Goal: Contribute content: Add original content to the website for others to see

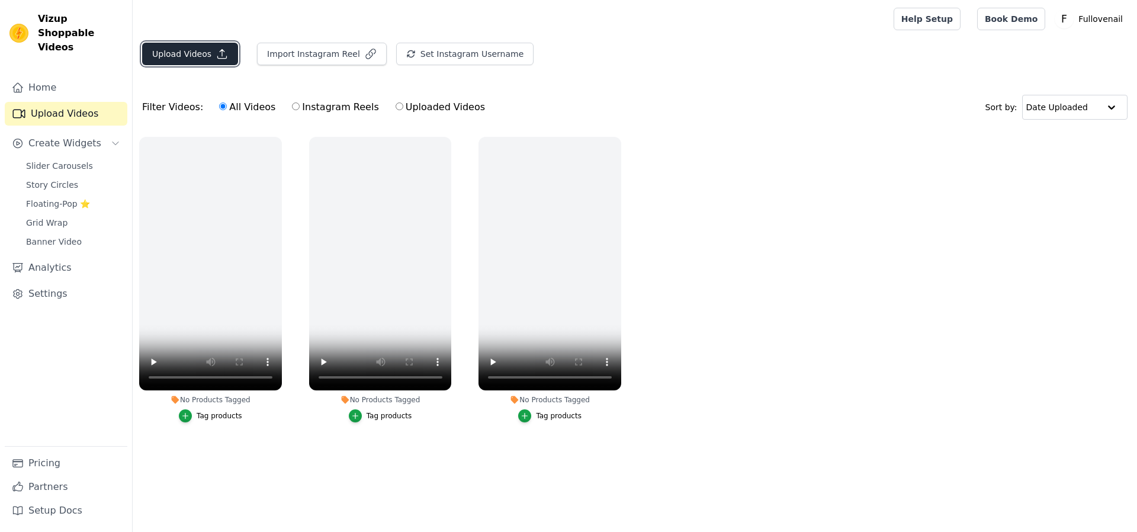
click at [180, 49] on button "Upload Videos" at bounding box center [190, 54] width 96 height 22
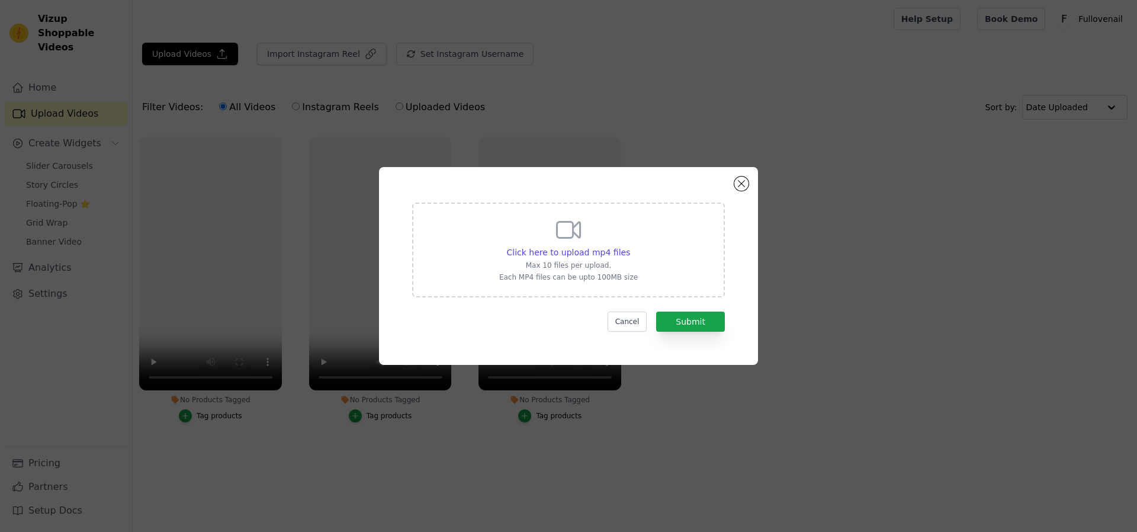
click at [539, 268] on p "Max 10 files per upload." at bounding box center [568, 264] width 139 height 9
click at [629, 246] on input "Click here to upload mp4 files Max 10 files per upload. Each MP4 files can be u…" at bounding box center [629, 246] width 1 height 1
click at [630, 321] on button "Cancel" at bounding box center [627, 321] width 40 height 20
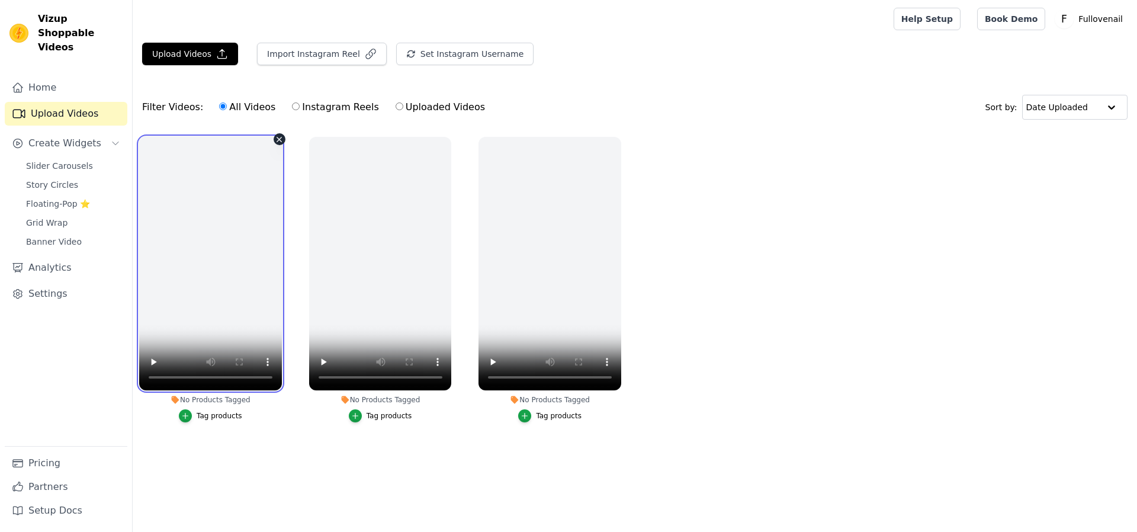
click at [216, 234] on video at bounding box center [210, 263] width 143 height 253
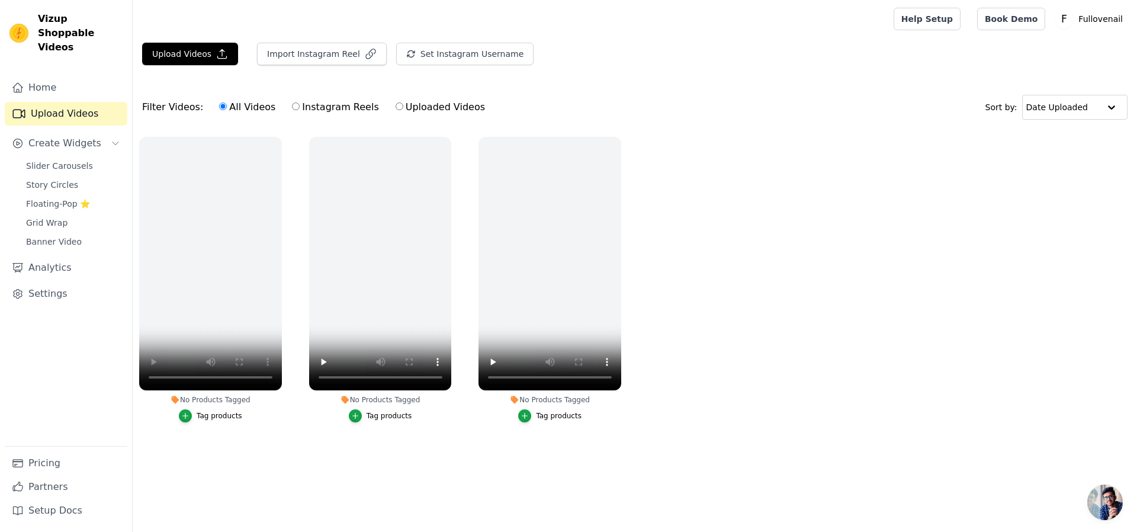
click at [438, 438] on ul "No Products Tagged Tag products No Products Tagged Tag products No Products Tag…" at bounding box center [635, 291] width 1004 height 322
click at [200, 50] on button "Upload Videos" at bounding box center [190, 54] width 96 height 22
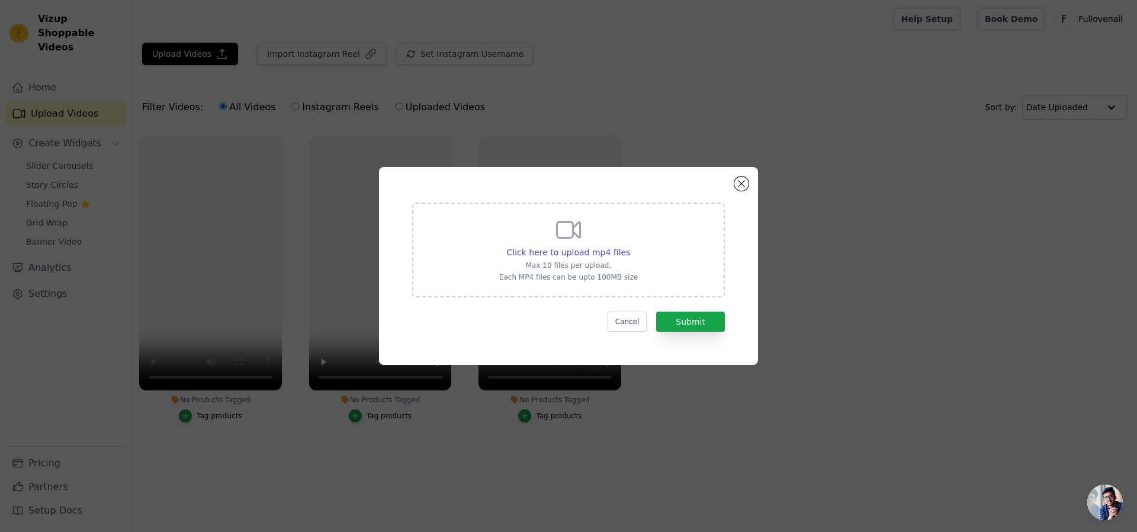
click at [550, 258] on div "Click here to upload mp4 files Max 10 files per upload. Each MP4 files can be u…" at bounding box center [568, 248] width 139 height 66
click at [629, 246] on input "Click here to upload mp4 files Max 10 files per upload. Each MP4 files can be u…" at bounding box center [629, 246] width 1 height 1
type input "C:\fakepath\AD5.mp4"
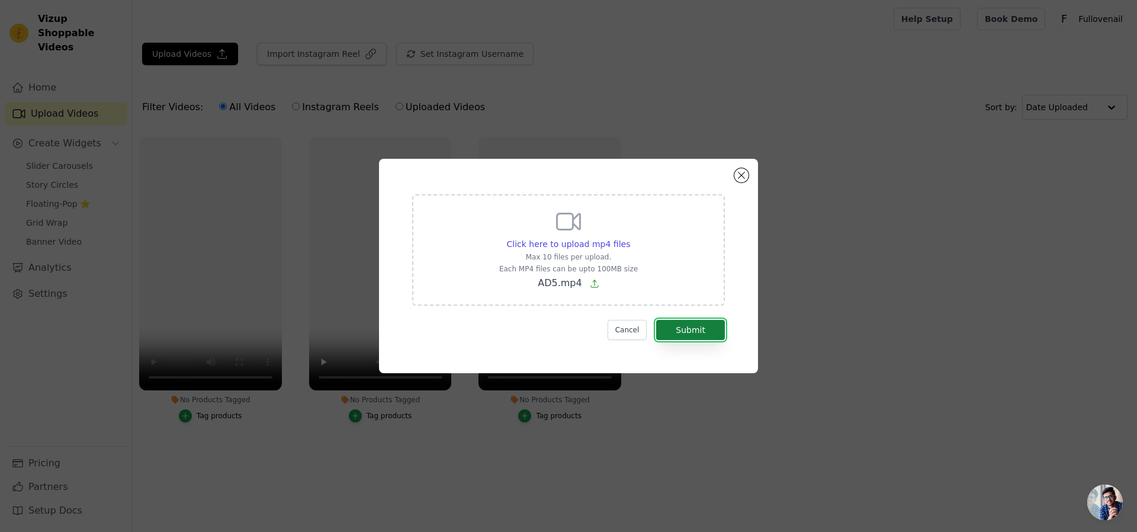
click at [694, 334] on button "Submit" at bounding box center [690, 330] width 69 height 20
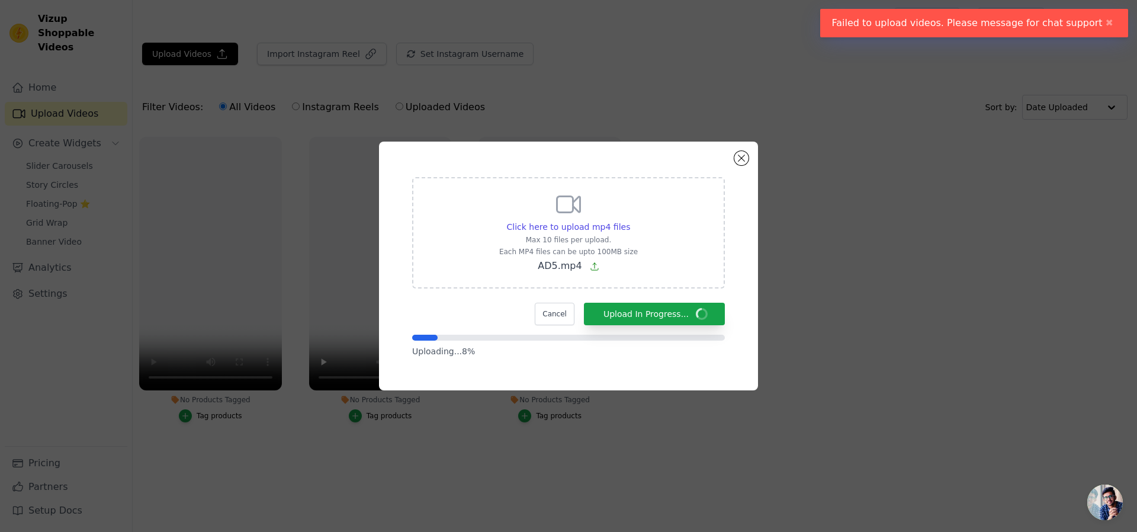
click at [1108, 22] on button "✖" at bounding box center [1109, 23] width 14 height 14
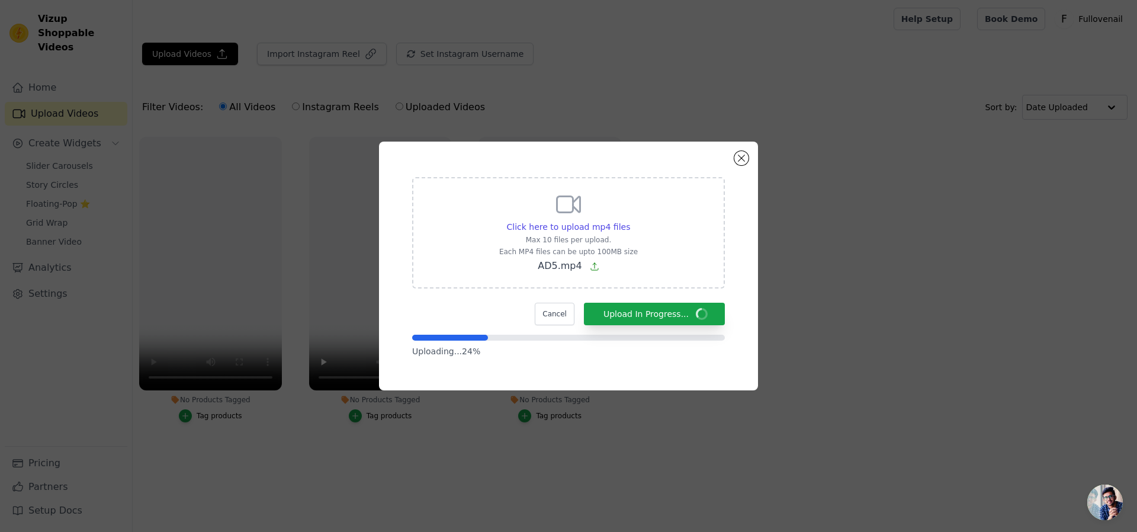
click at [226, 337] on div "Click here to upload mp4 files Max 10 files per upload. Each MP4 files can be u…" at bounding box center [568, 266] width 1099 height 287
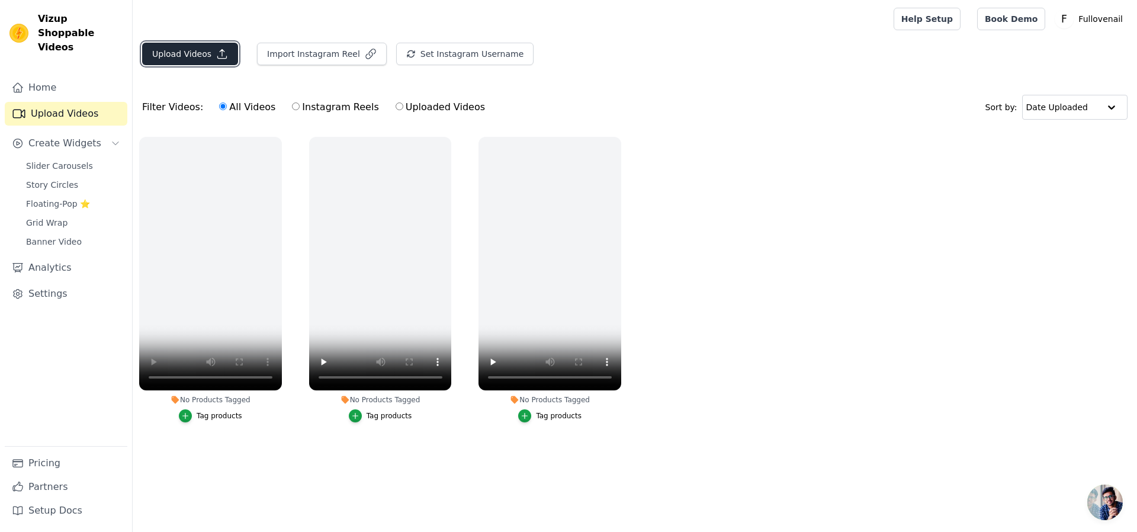
click at [190, 54] on button "Upload Videos" at bounding box center [190, 54] width 96 height 22
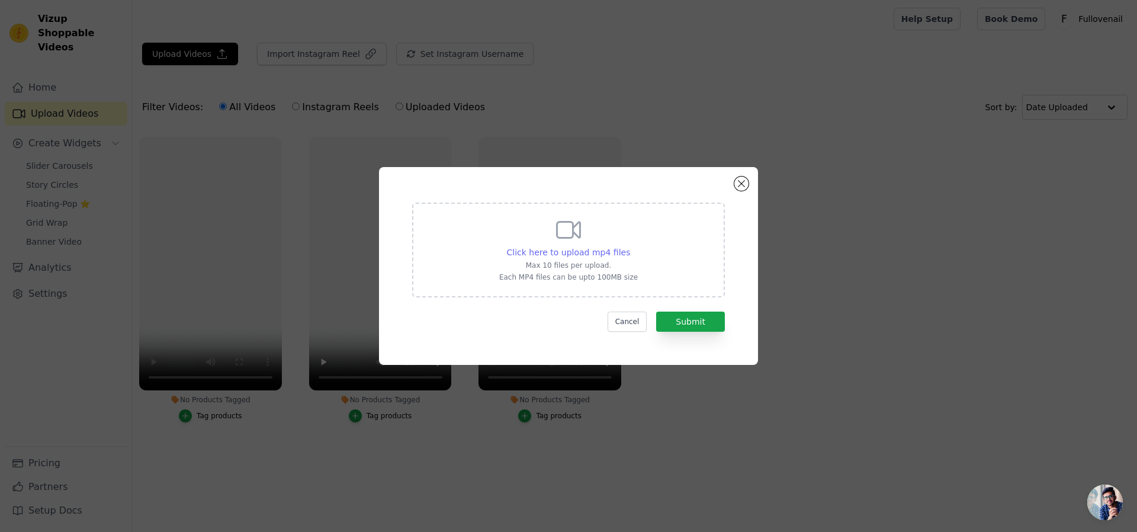
click at [577, 250] on span "Click here to upload mp4 files" at bounding box center [569, 251] width 124 height 9
click at [629, 246] on input "Click here to upload mp4 files Max 10 files per upload. Each MP4 files can be u…" at bounding box center [629, 246] width 1 height 1
type input "C:\fakepath\AD5.mp4"
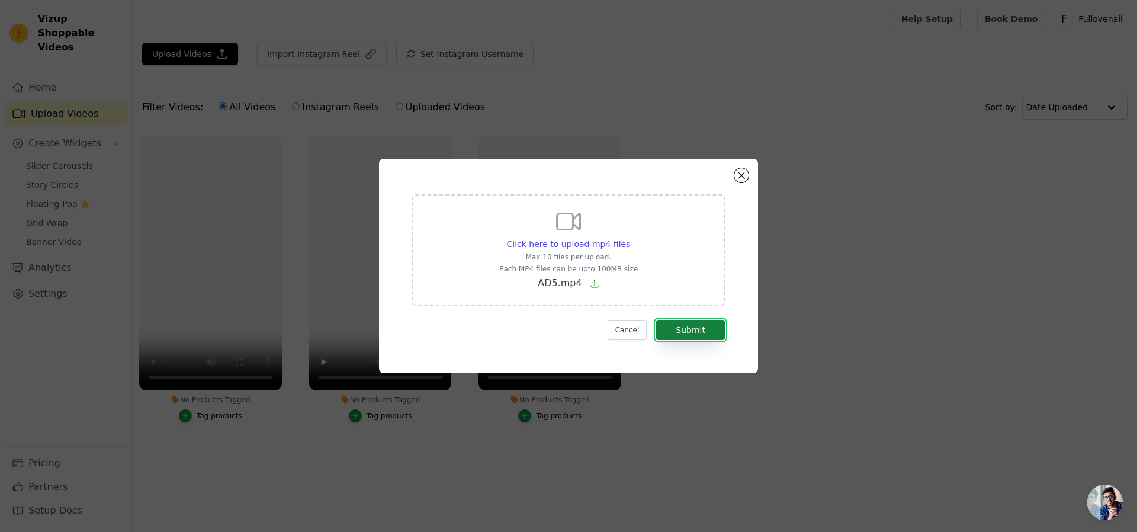
click at [685, 332] on button "Submit" at bounding box center [690, 330] width 69 height 20
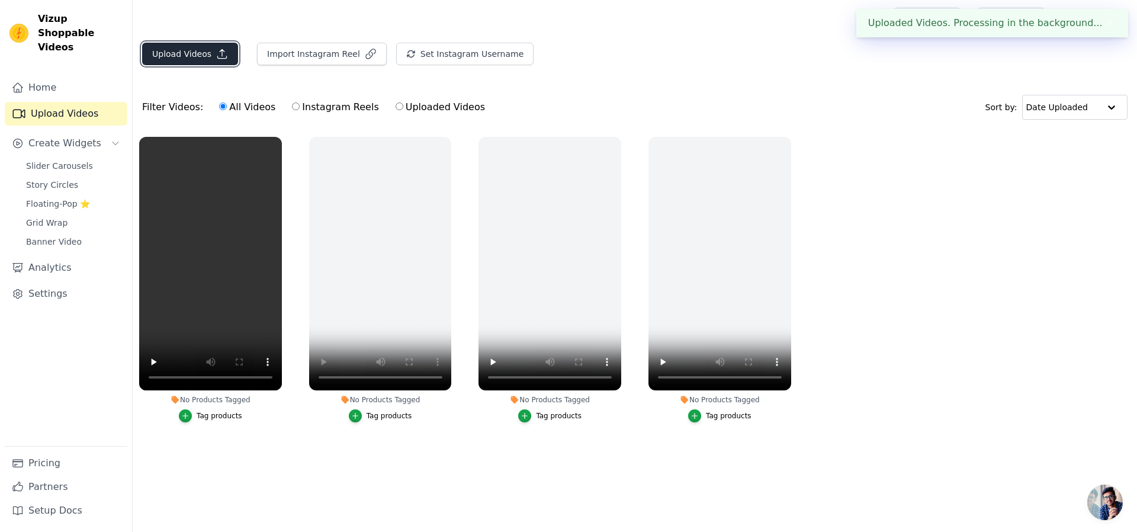
click at [179, 51] on button "Upload Videos" at bounding box center [190, 54] width 96 height 22
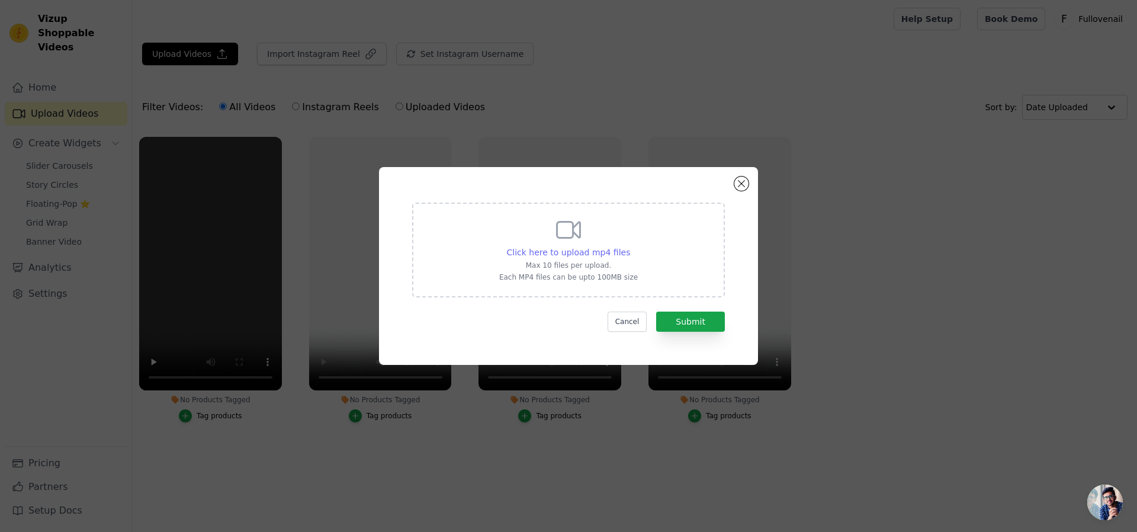
click at [577, 247] on span "Click here to upload mp4 files" at bounding box center [569, 251] width 124 height 9
click at [629, 246] on input "Click here to upload mp4 files Max 10 files per upload. Each MP4 files can be u…" at bounding box center [629, 246] width 1 height 1
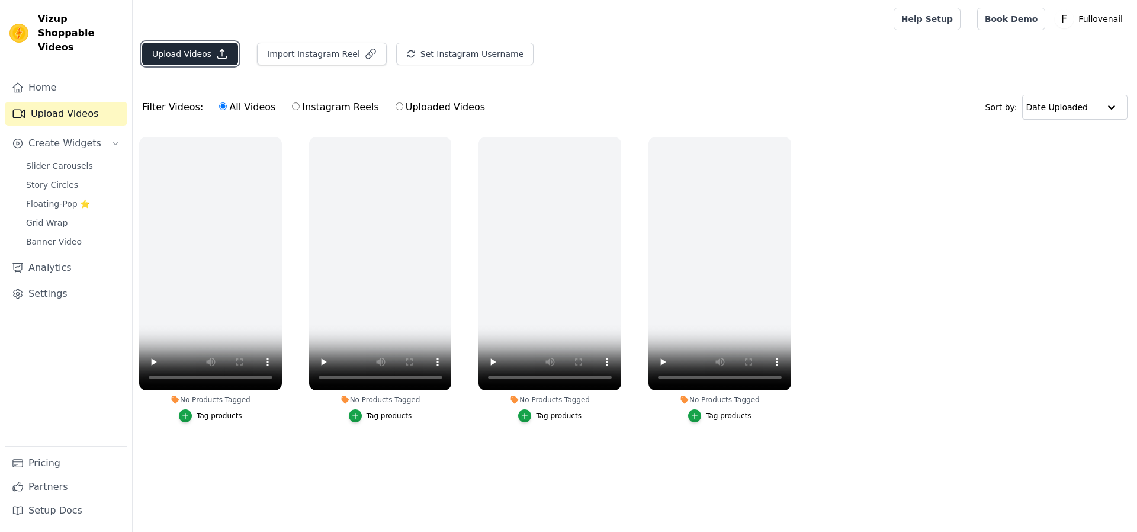
click at [184, 49] on button "Upload Videos" at bounding box center [190, 54] width 96 height 22
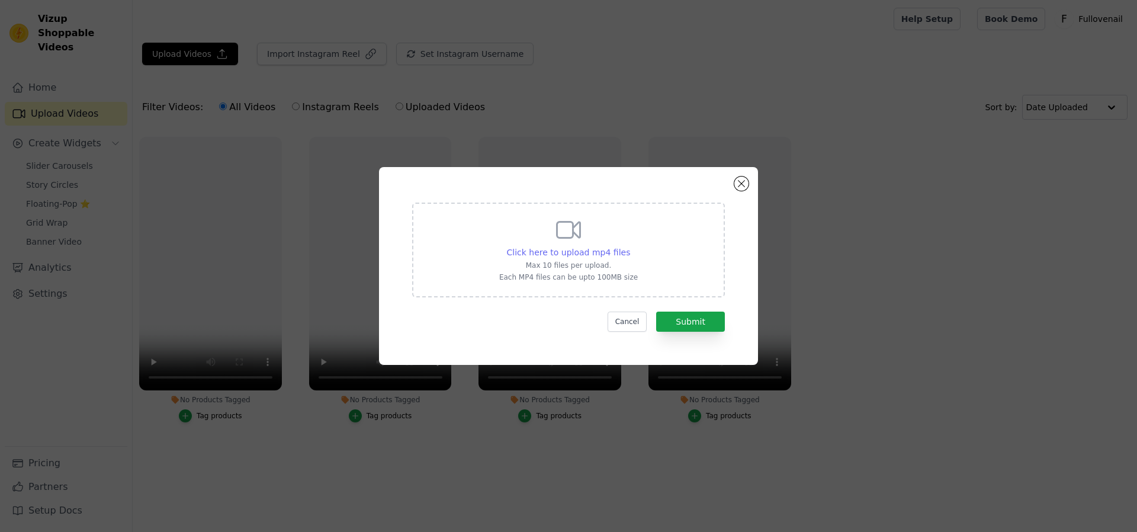
click at [540, 255] on span "Click here to upload mp4 files" at bounding box center [569, 251] width 124 height 9
click at [629, 246] on input "Click here to upload mp4 files Max 10 files per upload. Each MP4 files can be u…" at bounding box center [629, 246] width 1 height 1
type input "C:\fakepath\8.18-广告2.mp4"
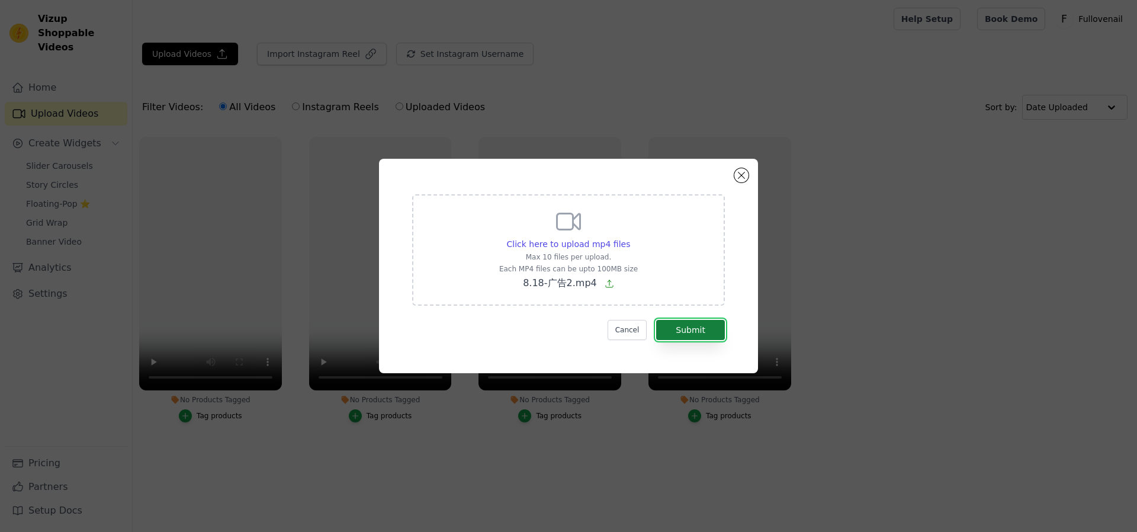
click at [684, 327] on button "Submit" at bounding box center [690, 330] width 69 height 20
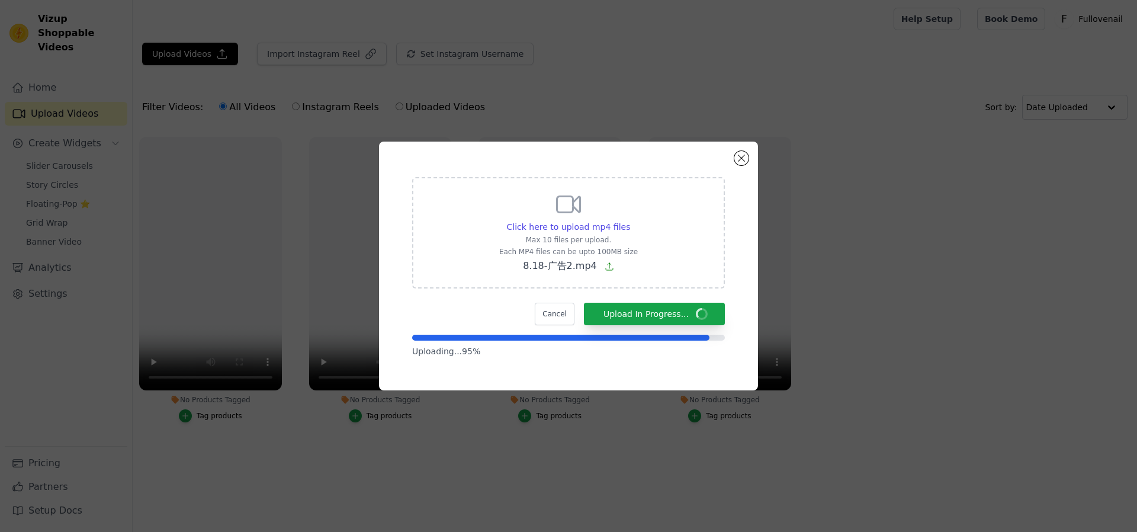
click at [443, 295] on form "Click here to upload mp4 files Max 10 files per upload. Each MP4 files can be u…" at bounding box center [568, 267] width 313 height 180
click at [449, 310] on div "Cancel Upload In Progress..." at bounding box center [568, 313] width 313 height 22
